Goal: Task Accomplishment & Management: Complete application form

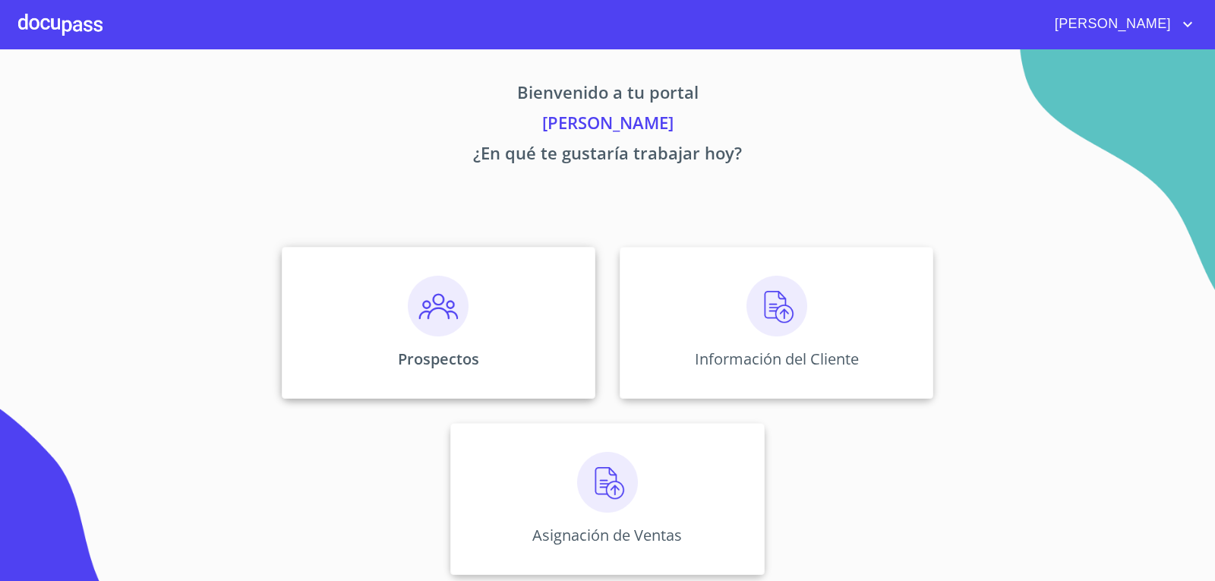
click at [408, 333] on img at bounding box center [438, 306] width 61 height 61
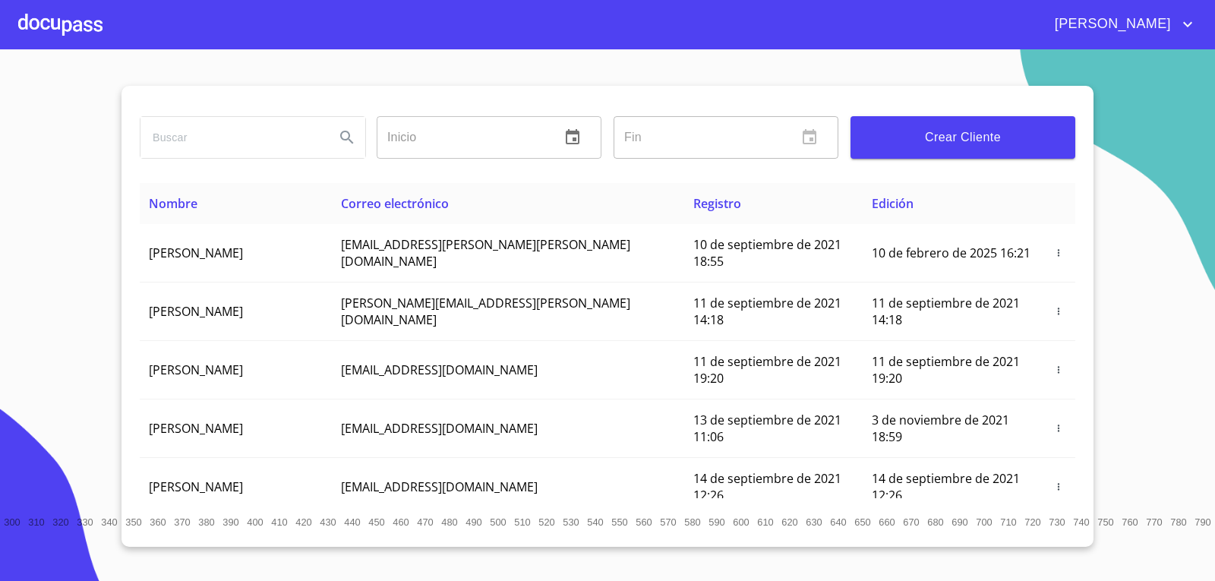
click at [988, 147] on span "Crear Cliente" at bounding box center [962, 137] width 200 height 21
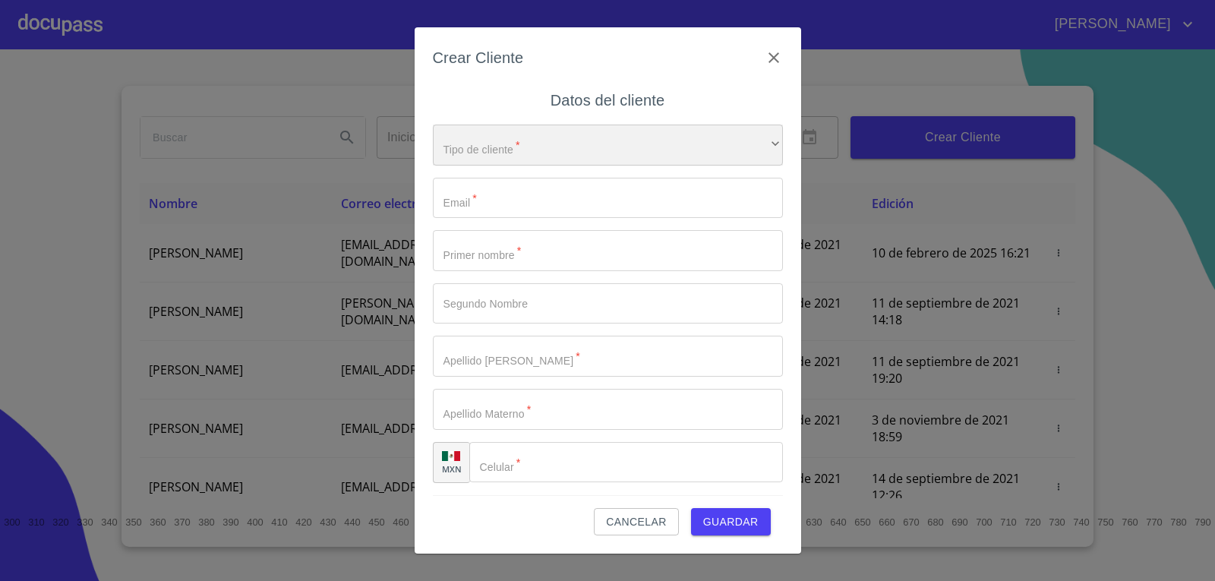
click at [538, 145] on div "​" at bounding box center [608, 144] width 350 height 41
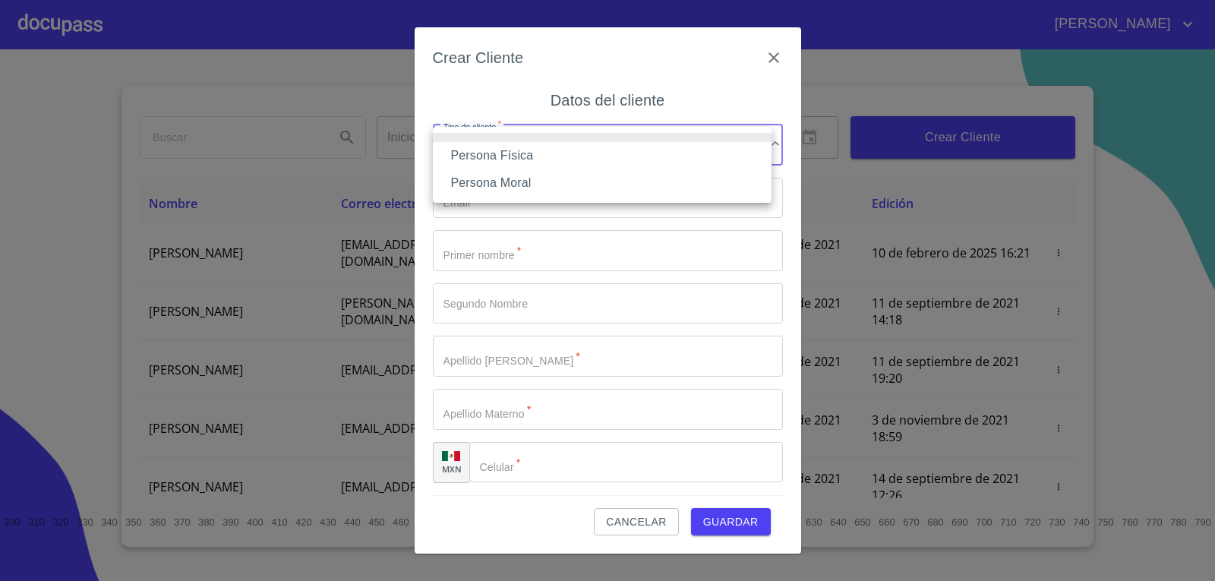
click at [482, 159] on li "Persona Física" at bounding box center [602, 155] width 339 height 27
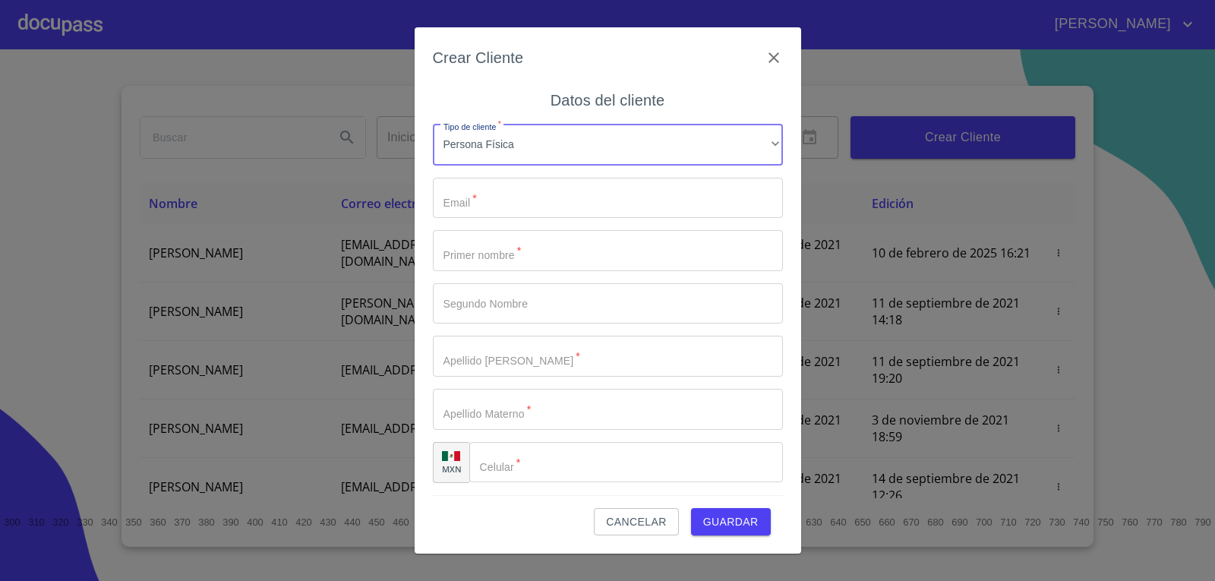
click at [510, 206] on input "Tipo de cliente   *" at bounding box center [608, 198] width 350 height 41
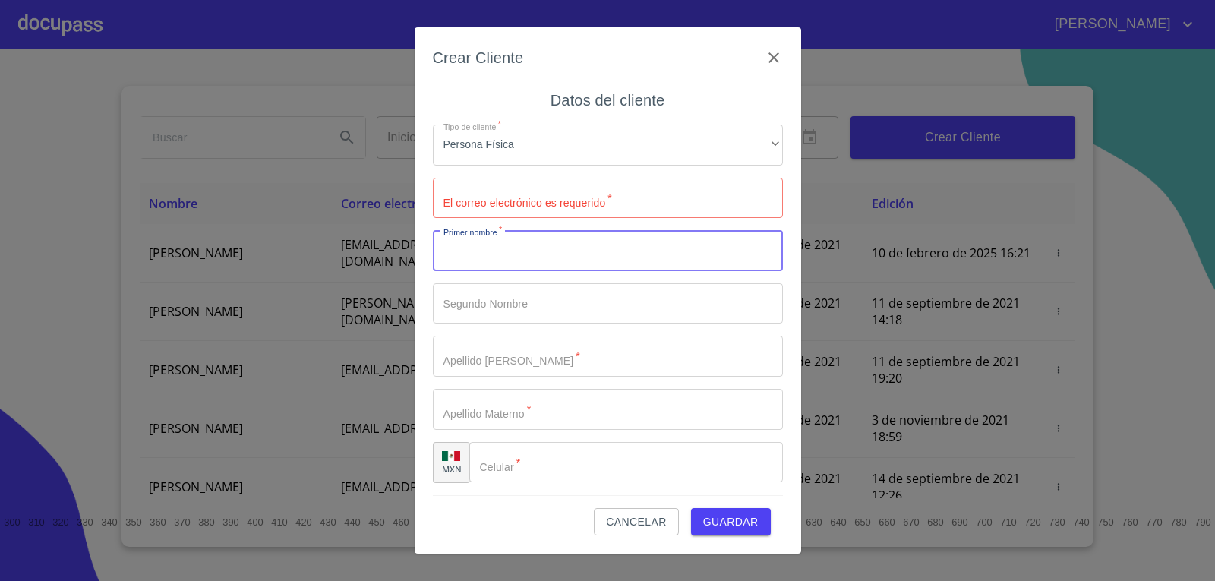
click at [484, 259] on input "Tipo de cliente   *" at bounding box center [608, 250] width 350 height 41
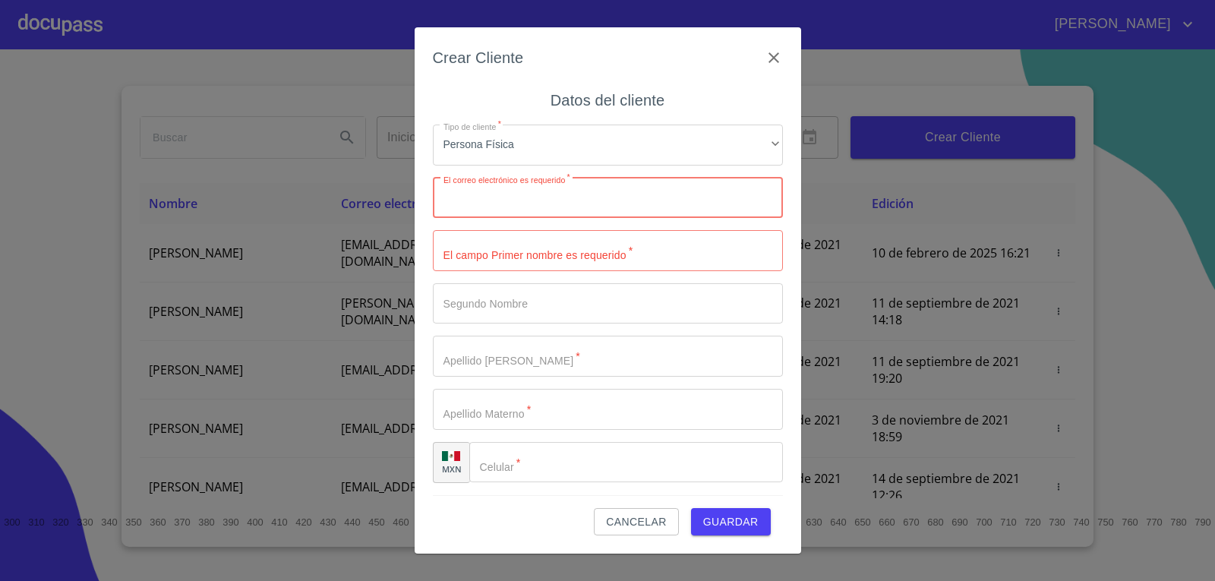
click at [581, 206] on input "Tipo de cliente   *" at bounding box center [608, 198] width 350 height 41
click at [786, 64] on div "Crear Cliente Datos del cliente Tipo de cliente   * Persona Física ​ El correo …" at bounding box center [607, 290] width 386 height 526
click at [770, 56] on icon "button" at bounding box center [773, 58] width 18 height 18
